Goal: Transaction & Acquisition: Subscribe to service/newsletter

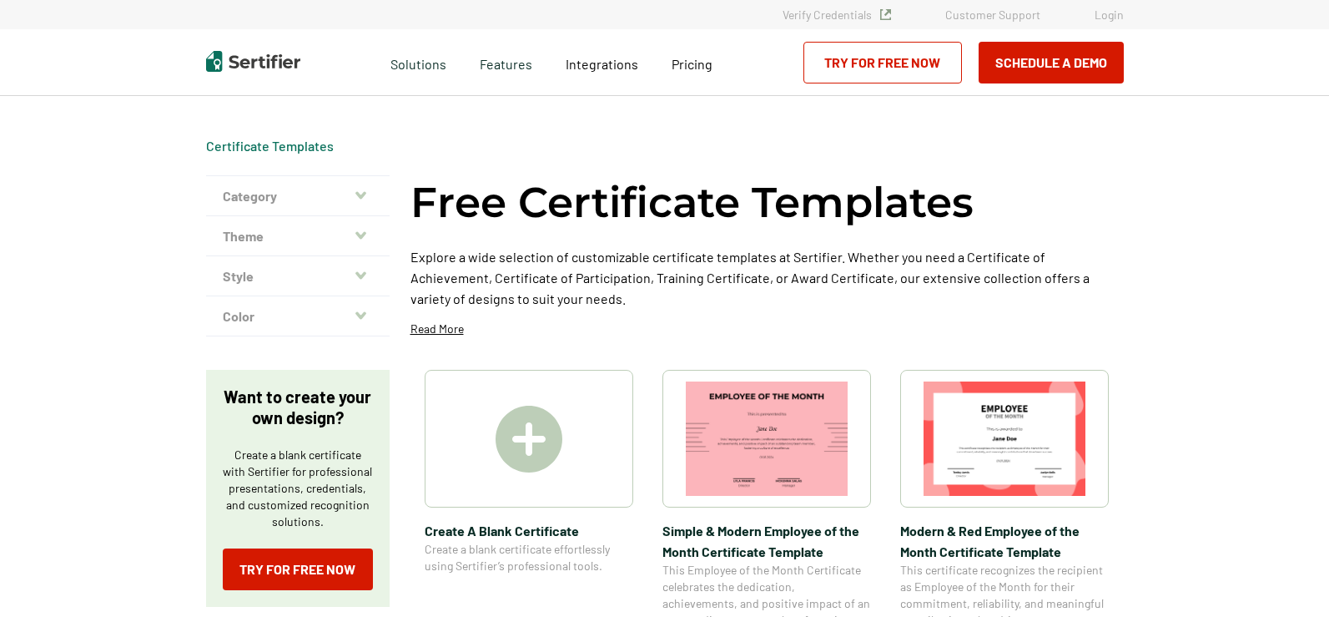
click at [517, 448] on img at bounding box center [529, 439] width 67 height 67
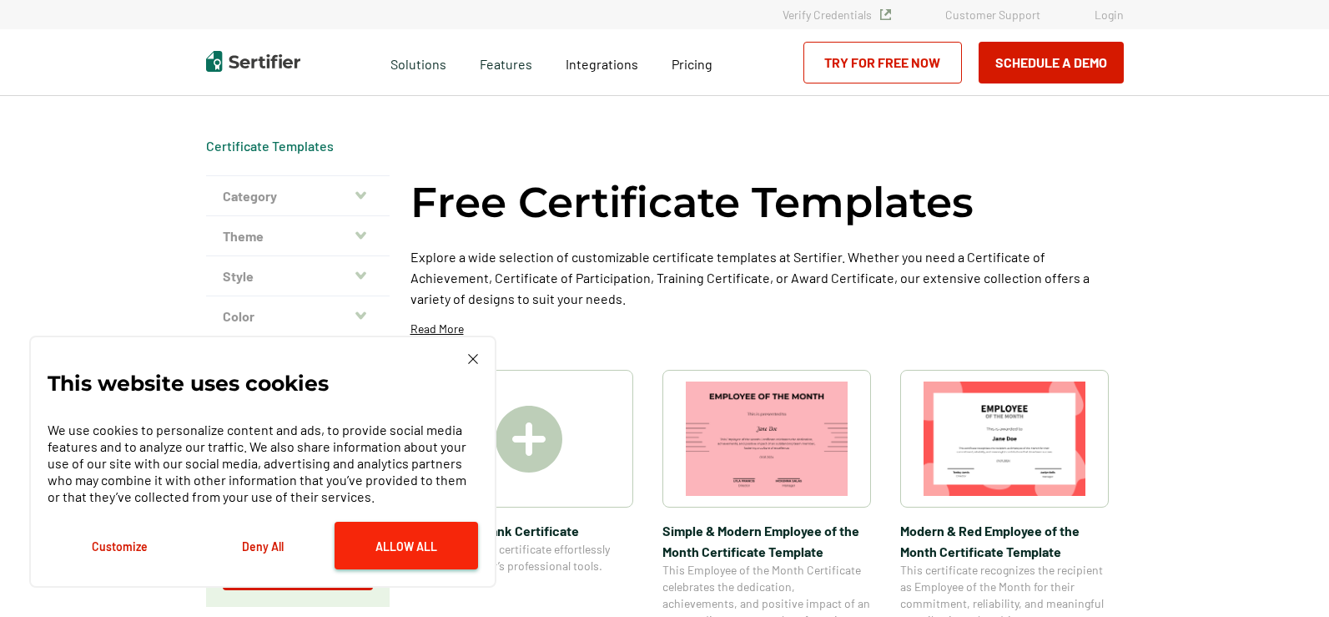
click at [384, 544] on button "Allow All" at bounding box center [407, 546] width 144 height 48
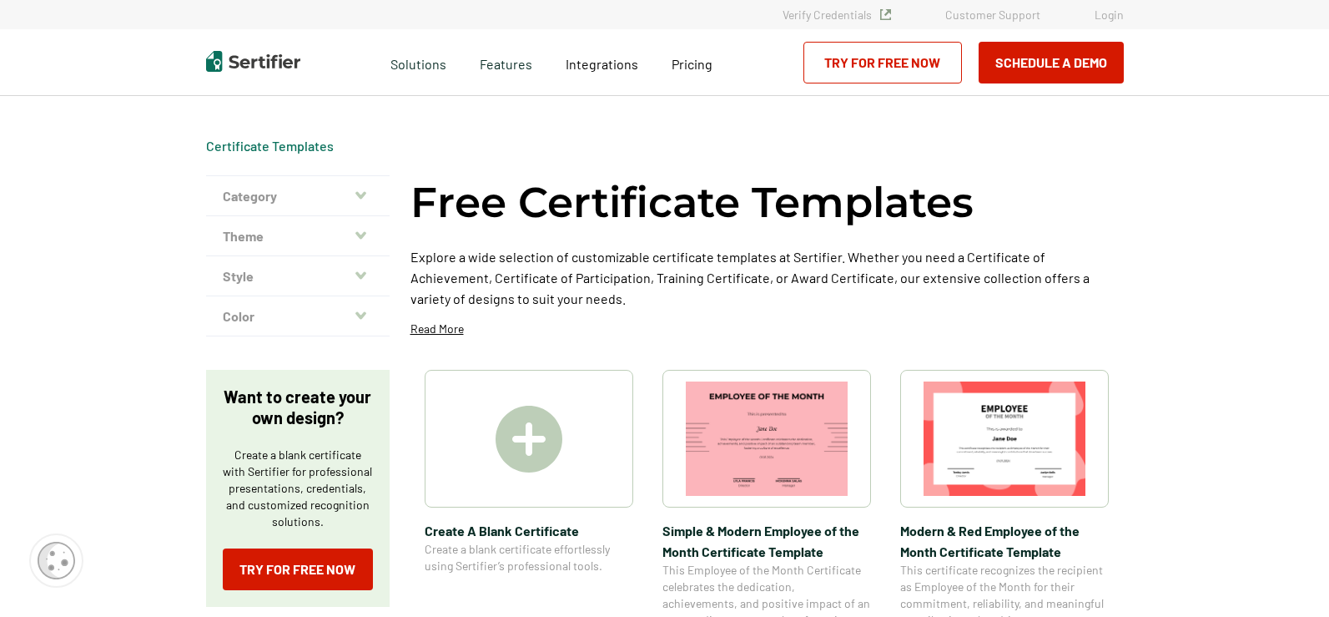
click at [541, 438] on img at bounding box center [529, 439] width 67 height 67
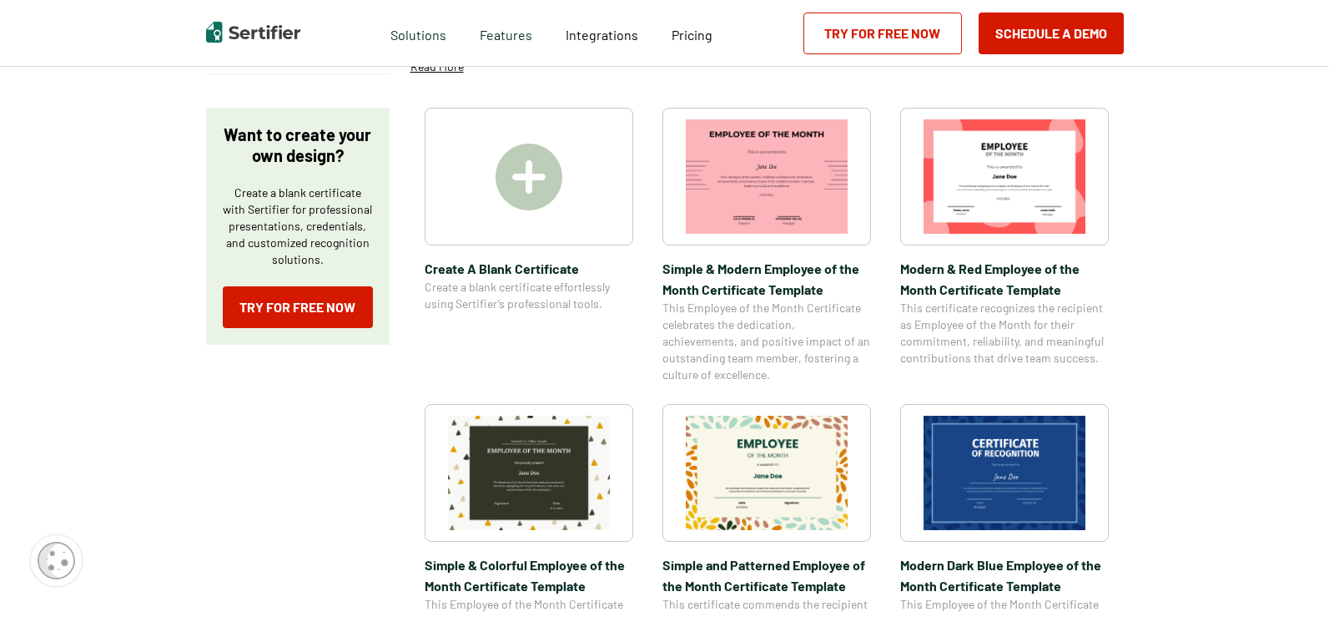
scroll to position [584, 0]
